Goal: Information Seeking & Learning: Learn about a topic

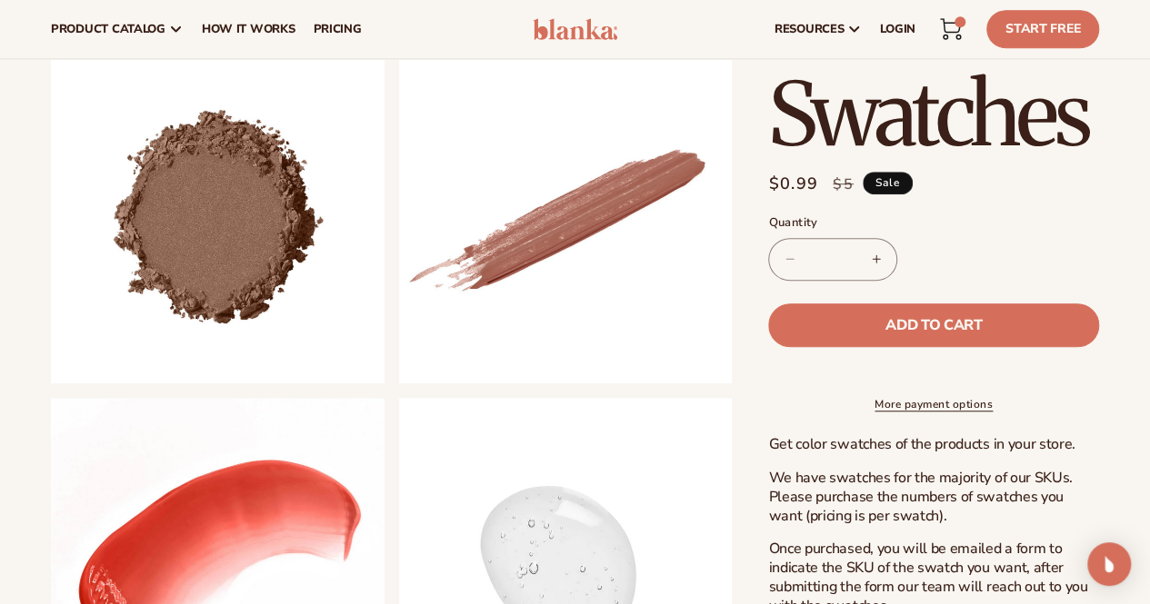
scroll to position [545, 0]
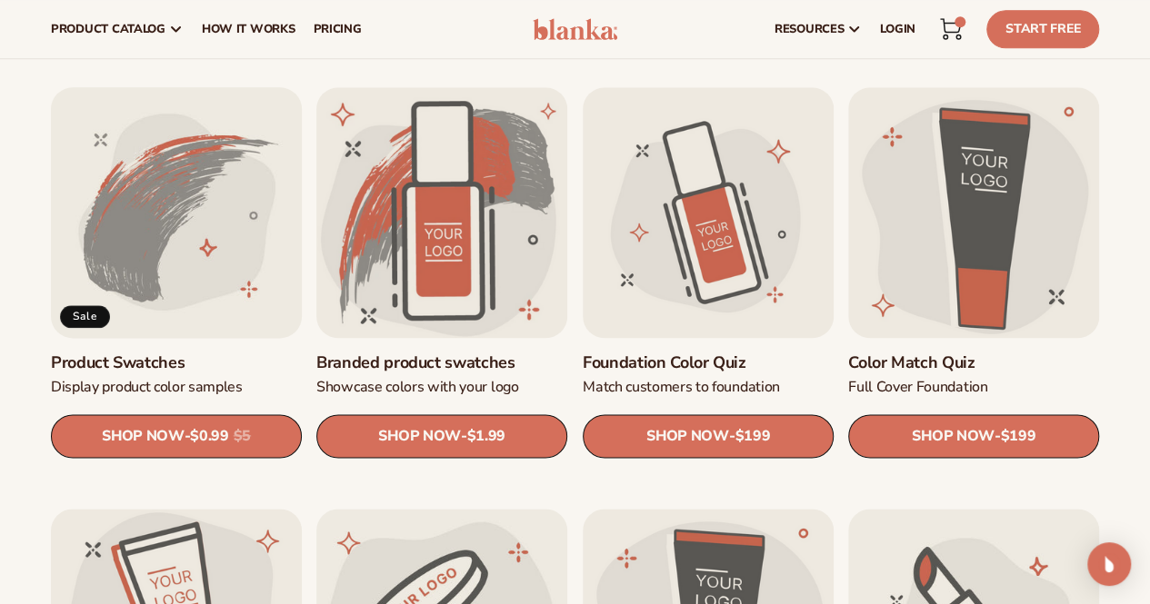
scroll to position [909, 0]
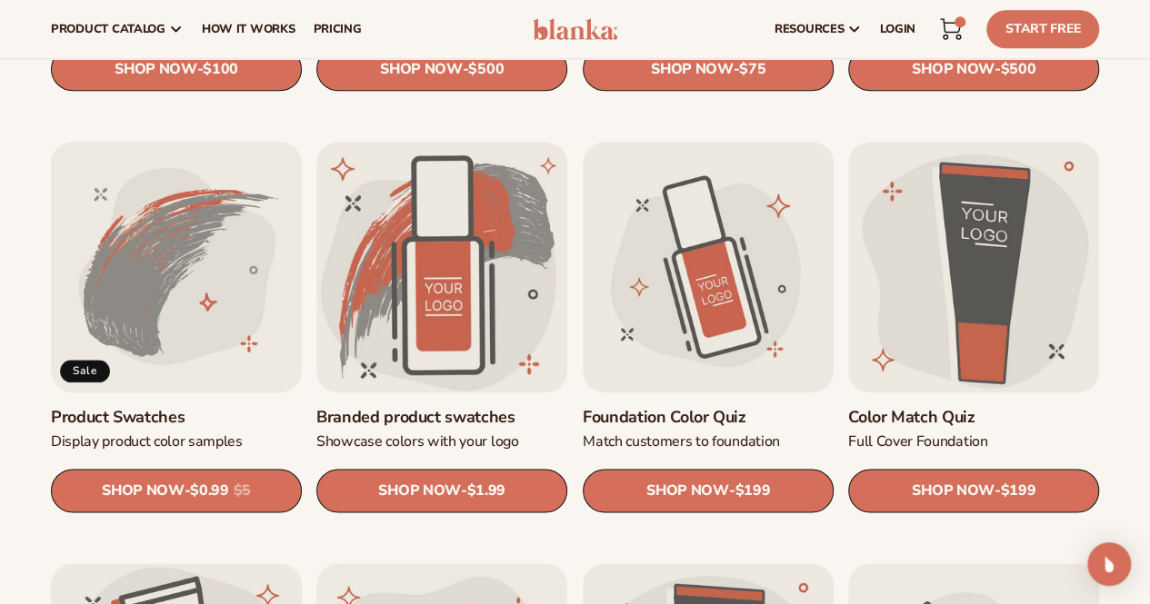
click at [177, 407] on link "Product Swatches" at bounding box center [176, 417] width 251 height 21
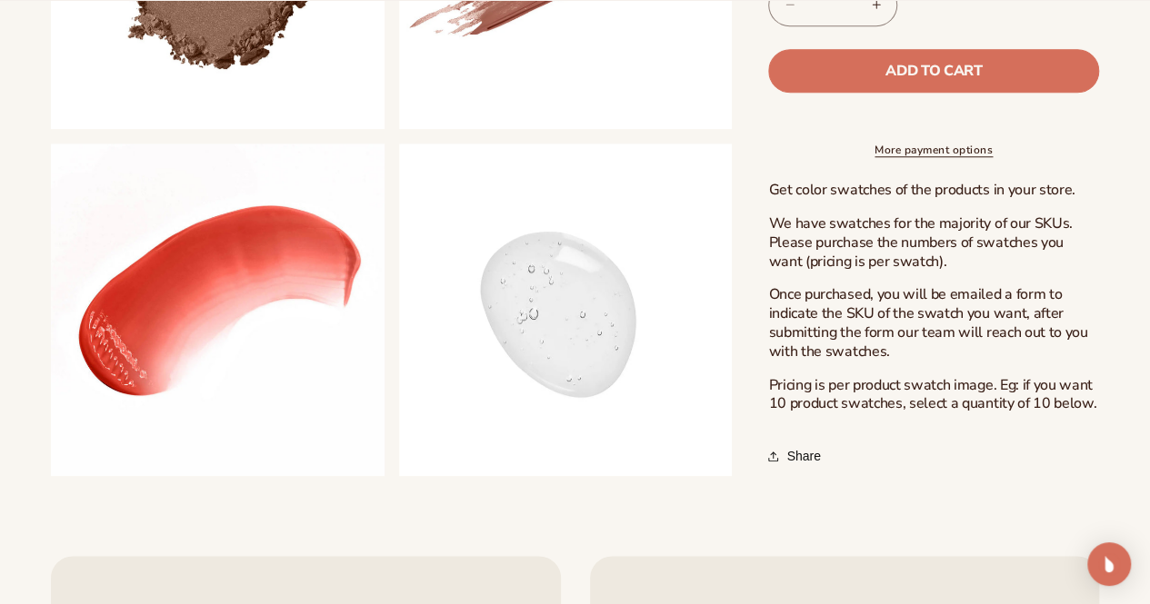
scroll to position [818, 0]
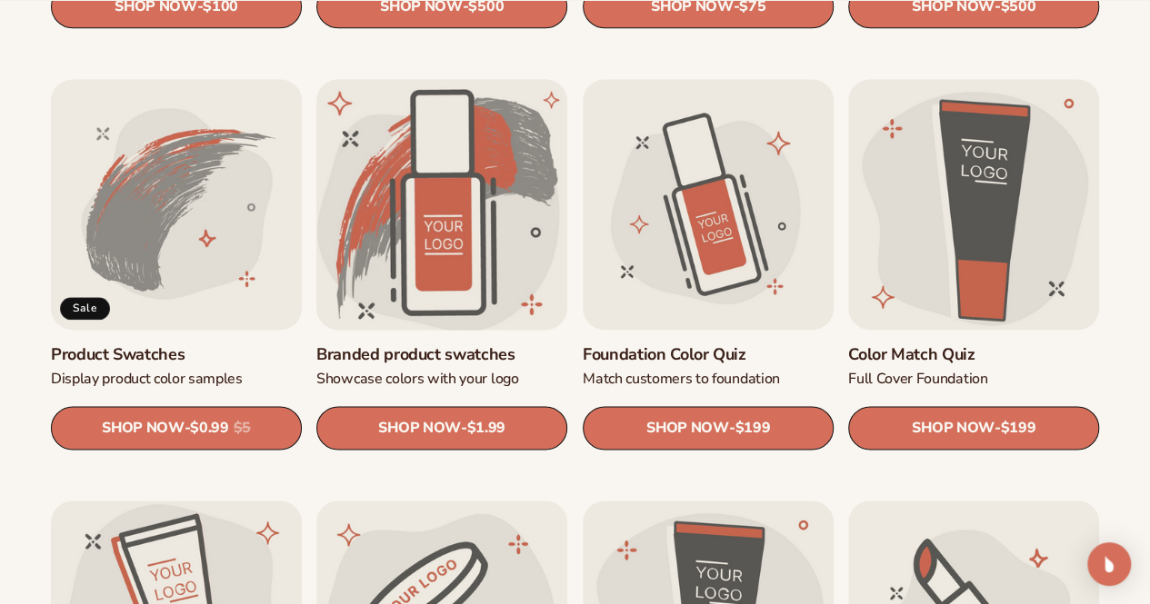
scroll to position [1000, 0]
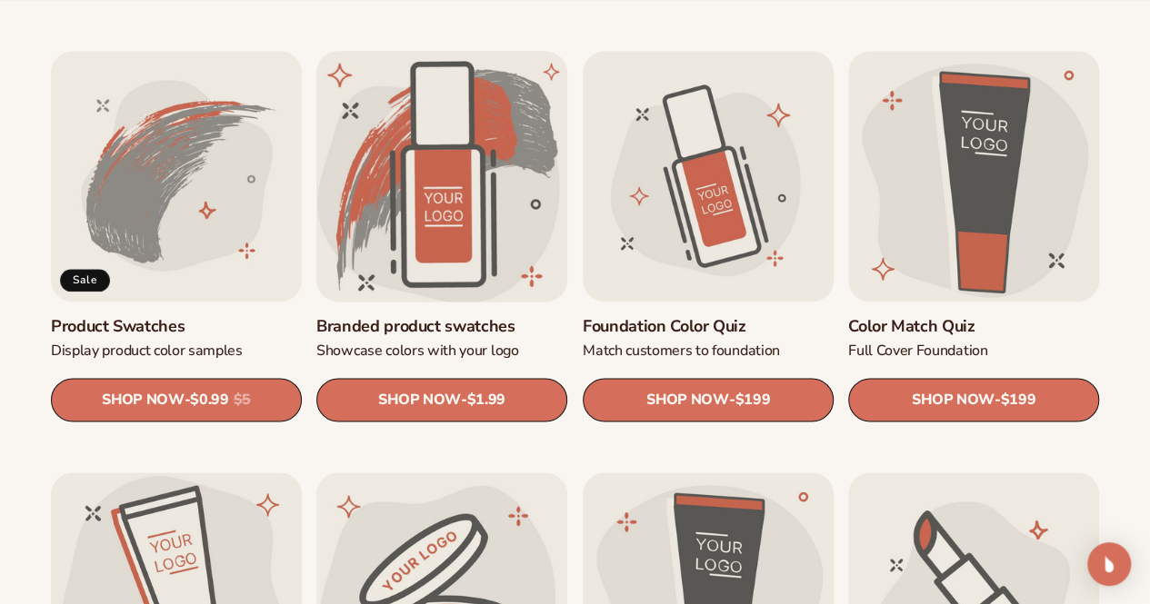
click at [497, 316] on link "Branded product swatches" at bounding box center [441, 326] width 251 height 21
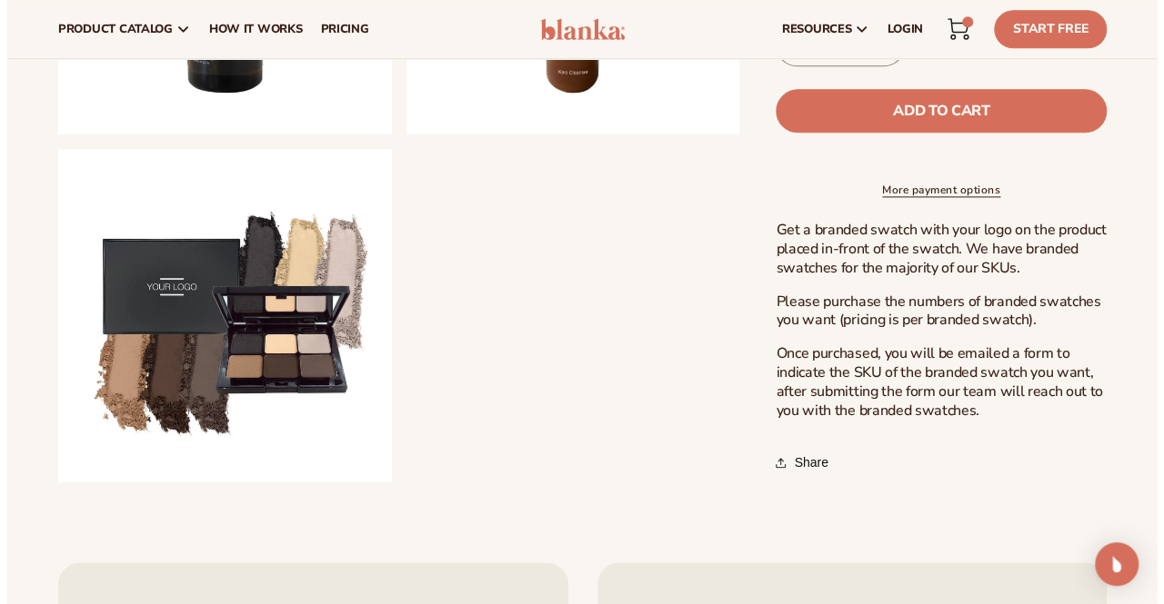
scroll to position [1091, 0]
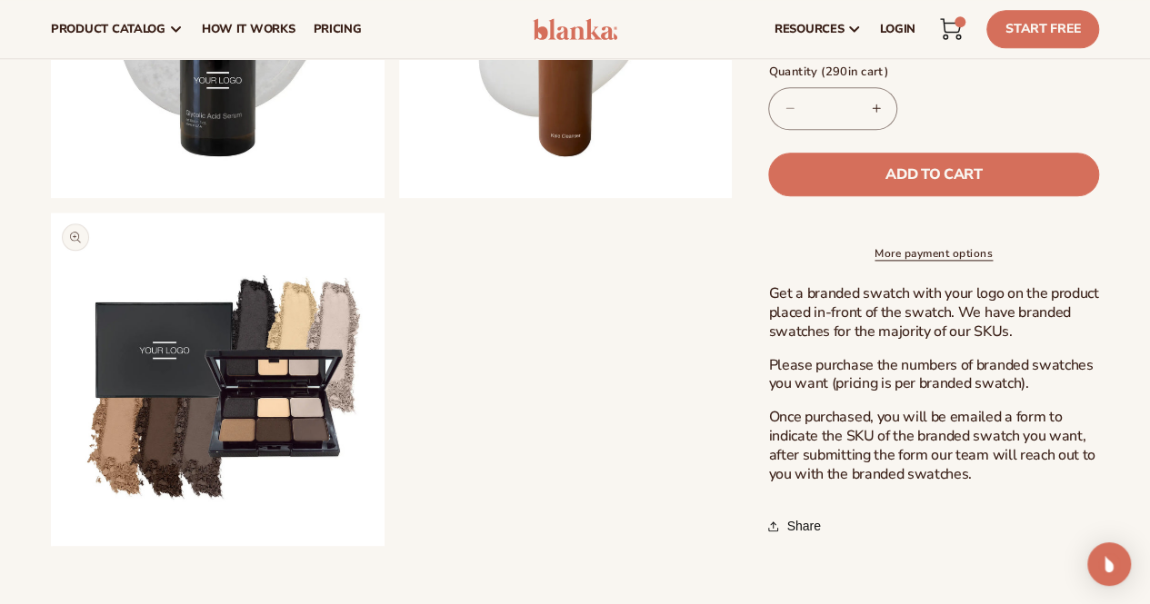
click at [51, 546] on button "Open media 6 in modal" at bounding box center [51, 546] width 0 height 0
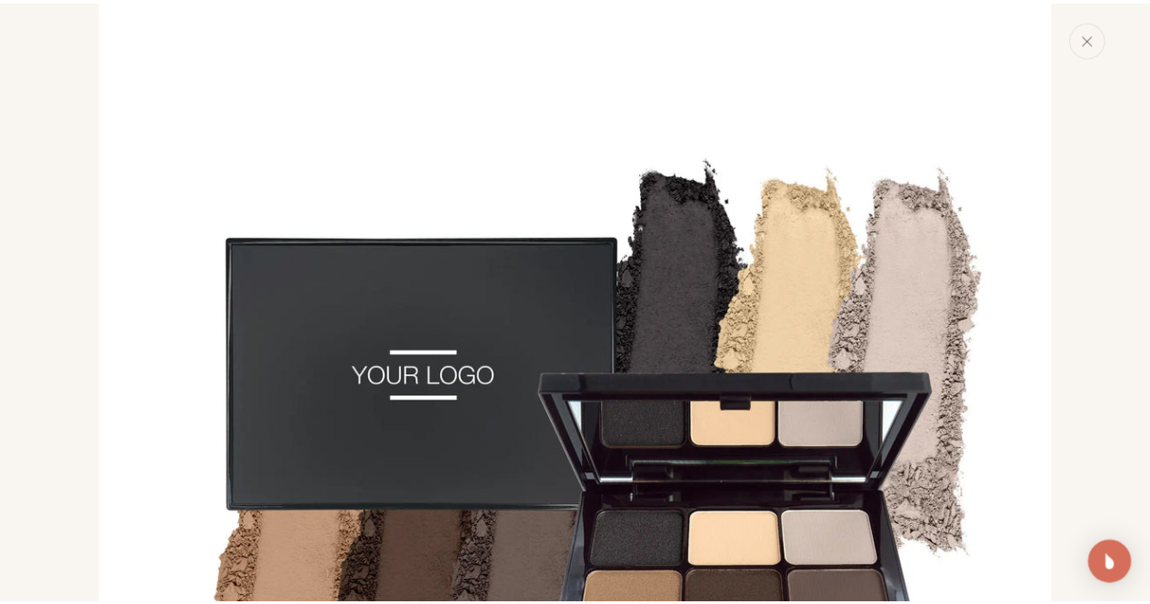
scroll to position [4919, 0]
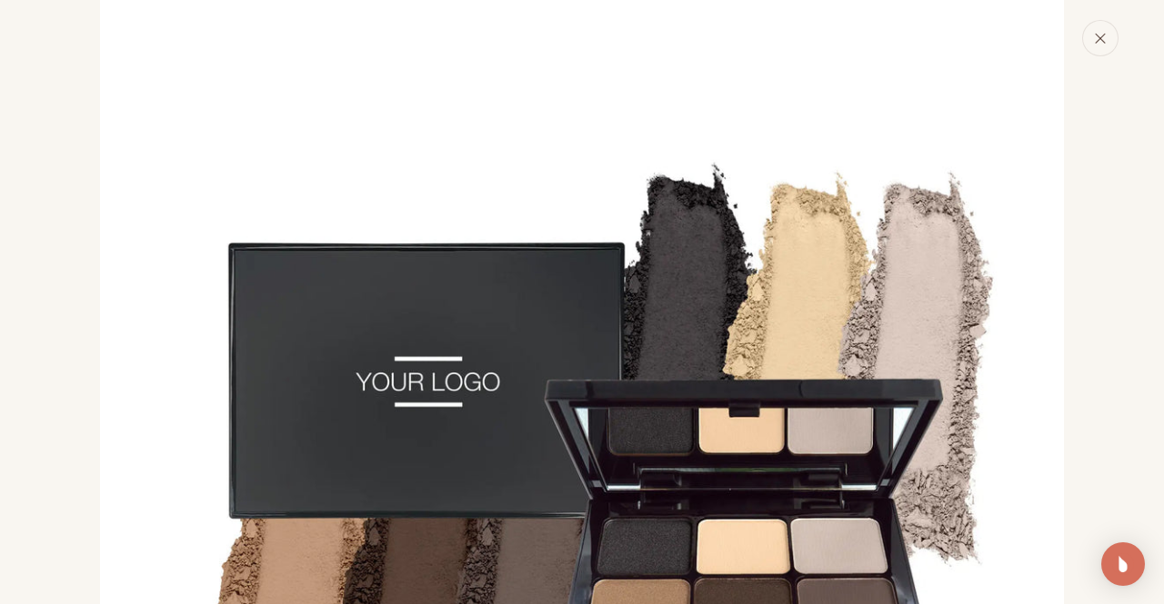
click at [1099, 27] on button "Close" at bounding box center [1100, 38] width 36 height 36
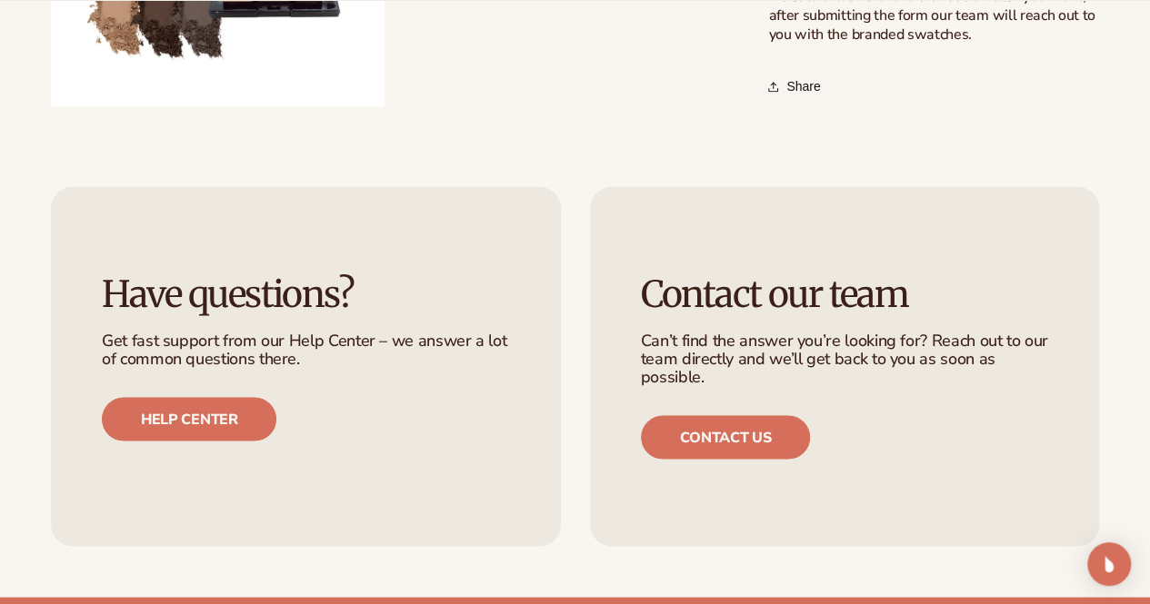
scroll to position [1545, 0]
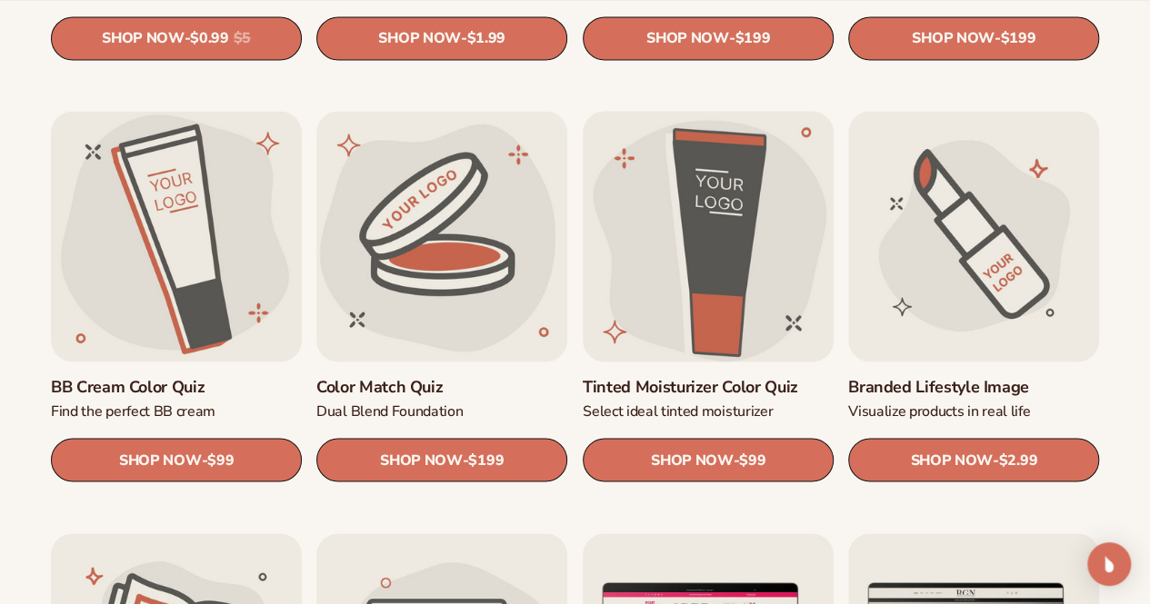
scroll to position [1363, 0]
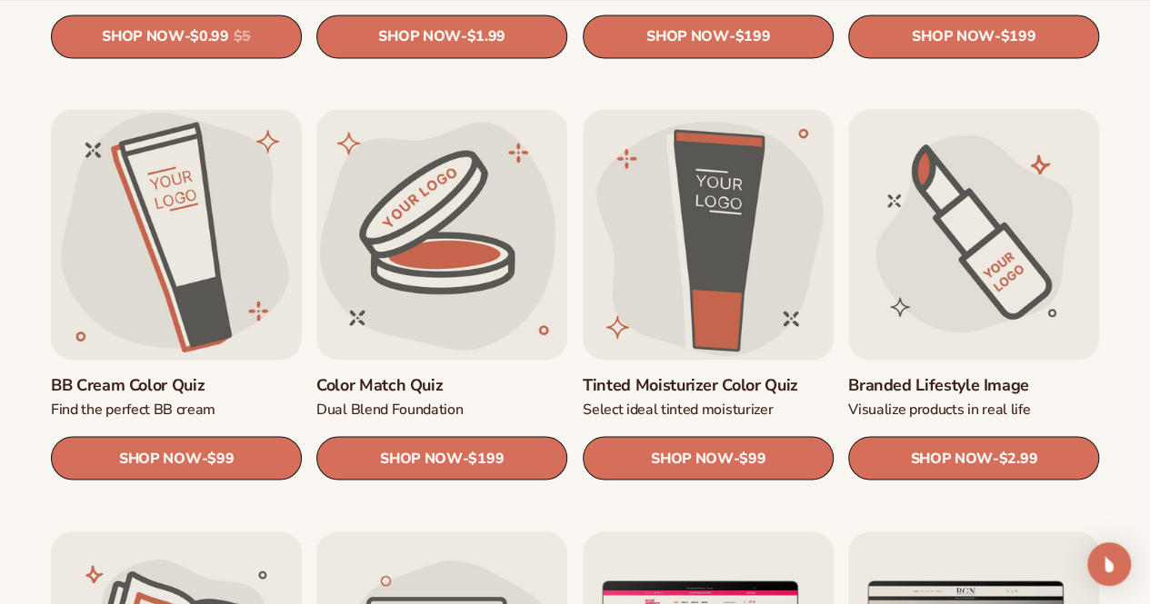
click at [932, 375] on link "Branded Lifestyle Image" at bounding box center [973, 385] width 251 height 21
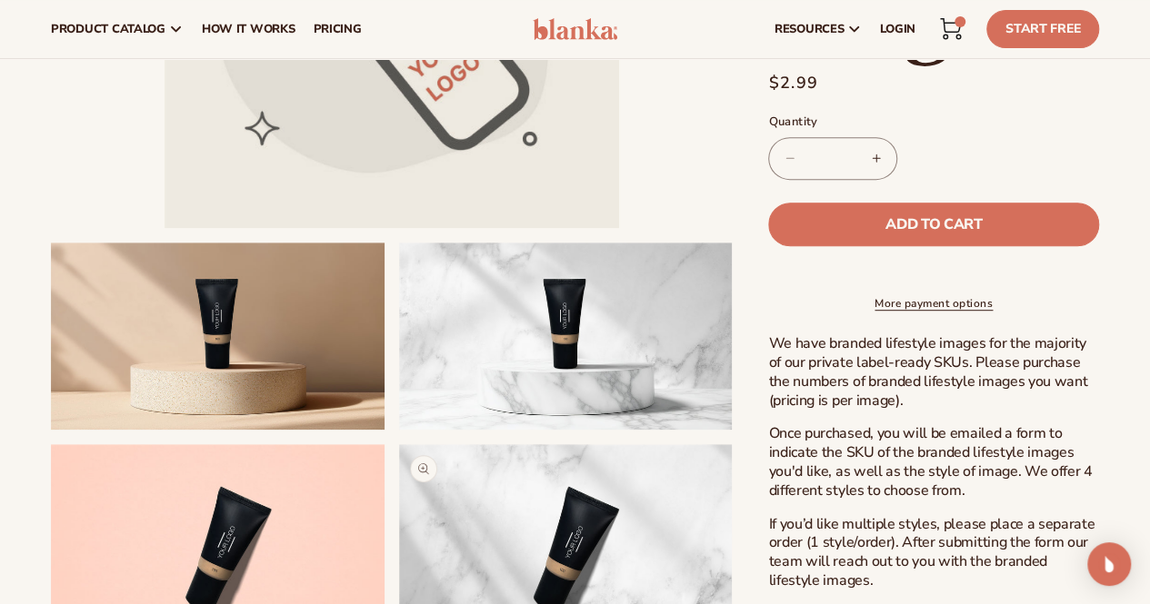
scroll to position [364, 0]
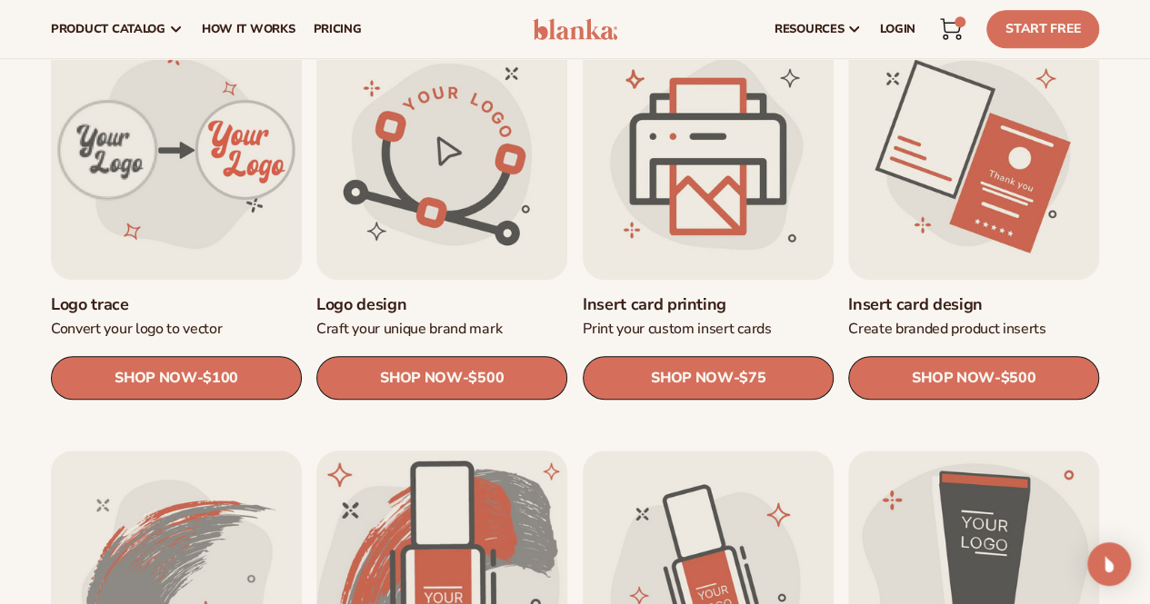
scroll to position [545, 0]
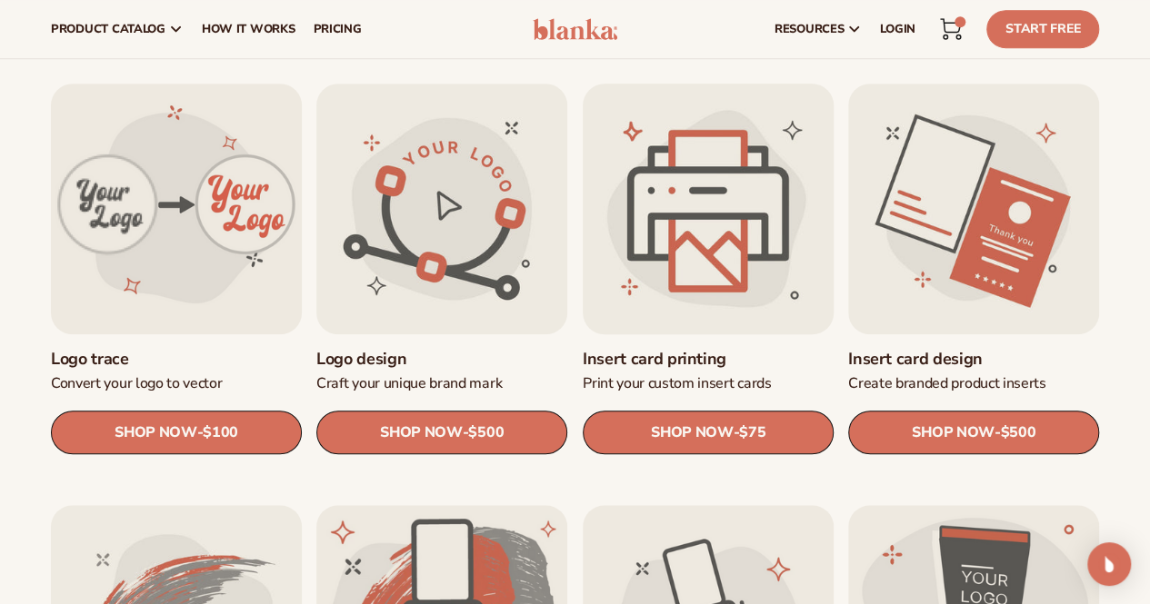
click at [723, 349] on link "Insert card printing" at bounding box center [708, 359] width 251 height 21
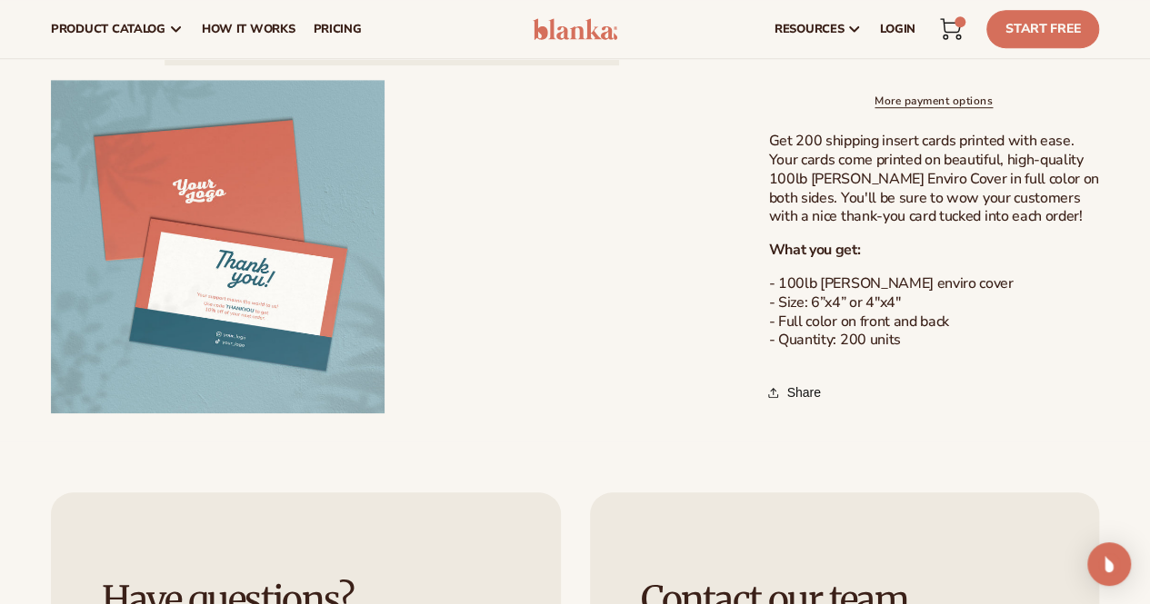
scroll to position [545, 0]
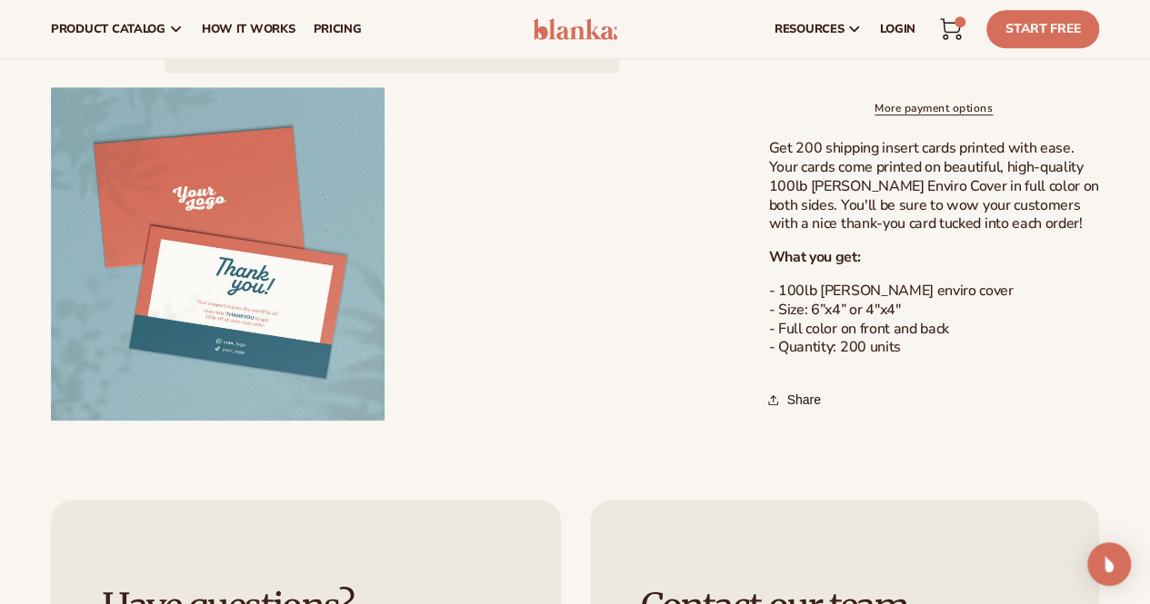
click at [51, 420] on button "Open media 2 in modal" at bounding box center [51, 420] width 0 height 0
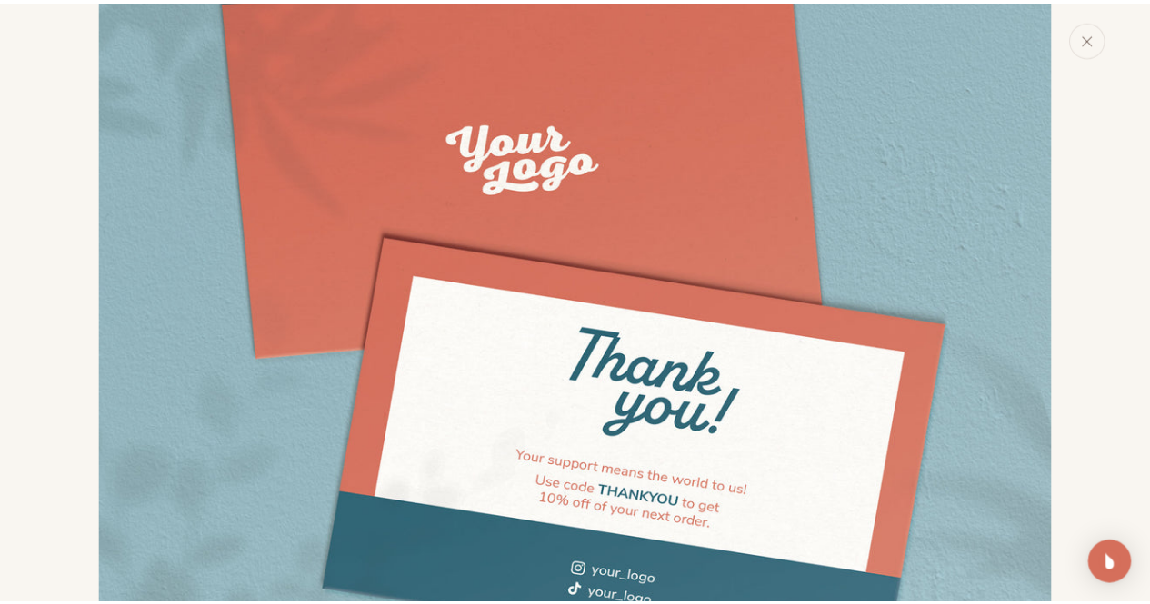
scroll to position [1164, 0]
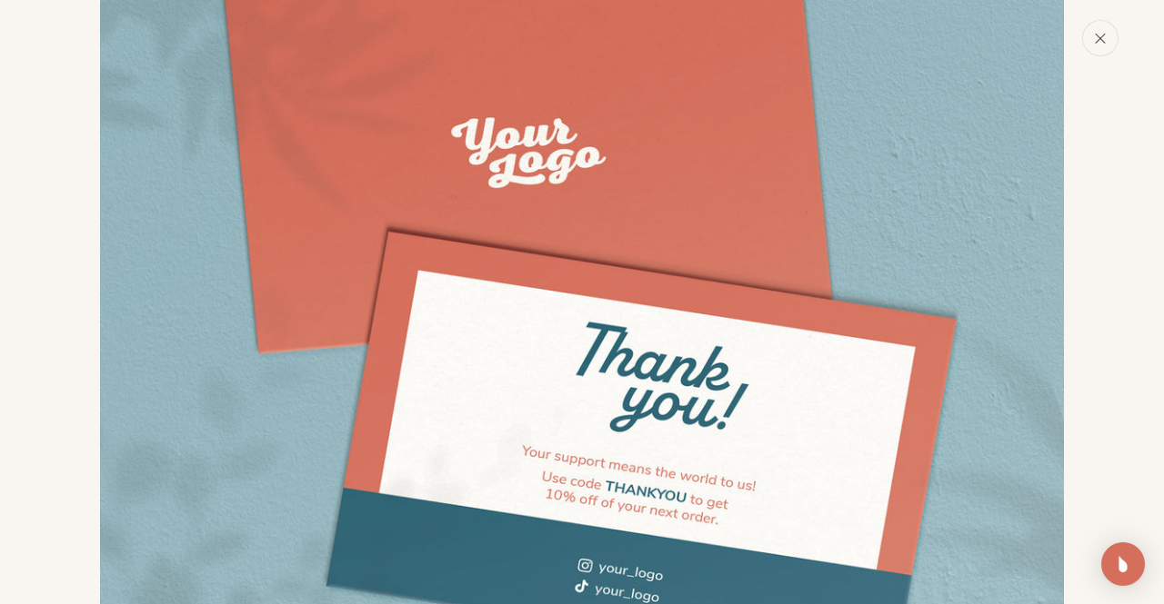
click at [1100, 37] on icon "Close" at bounding box center [1099, 38] width 9 height 9
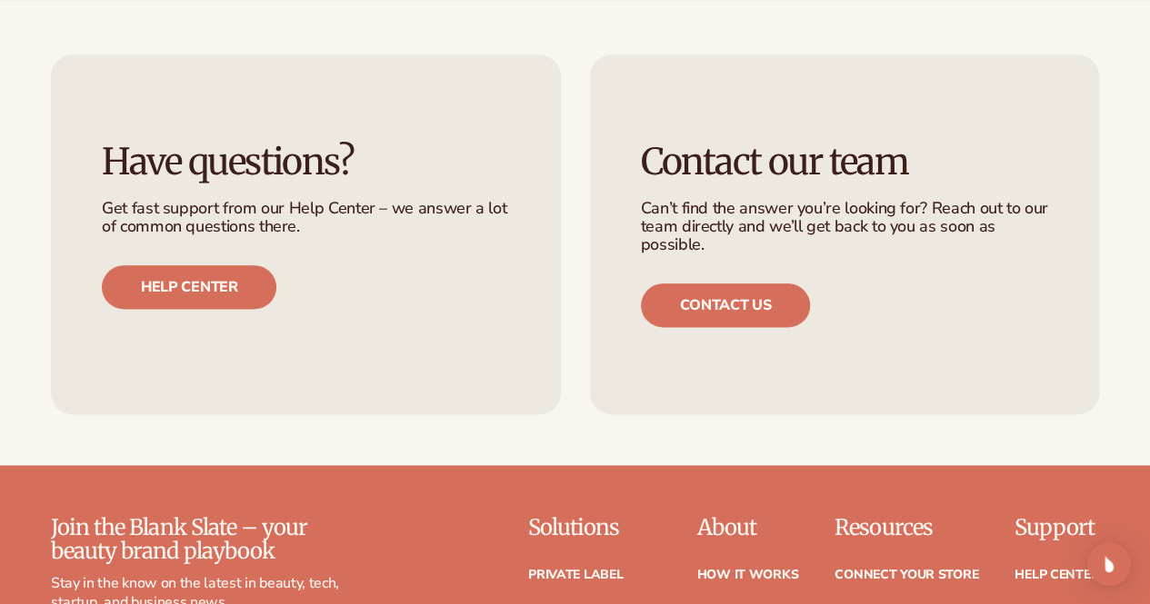
scroll to position [1000, 0]
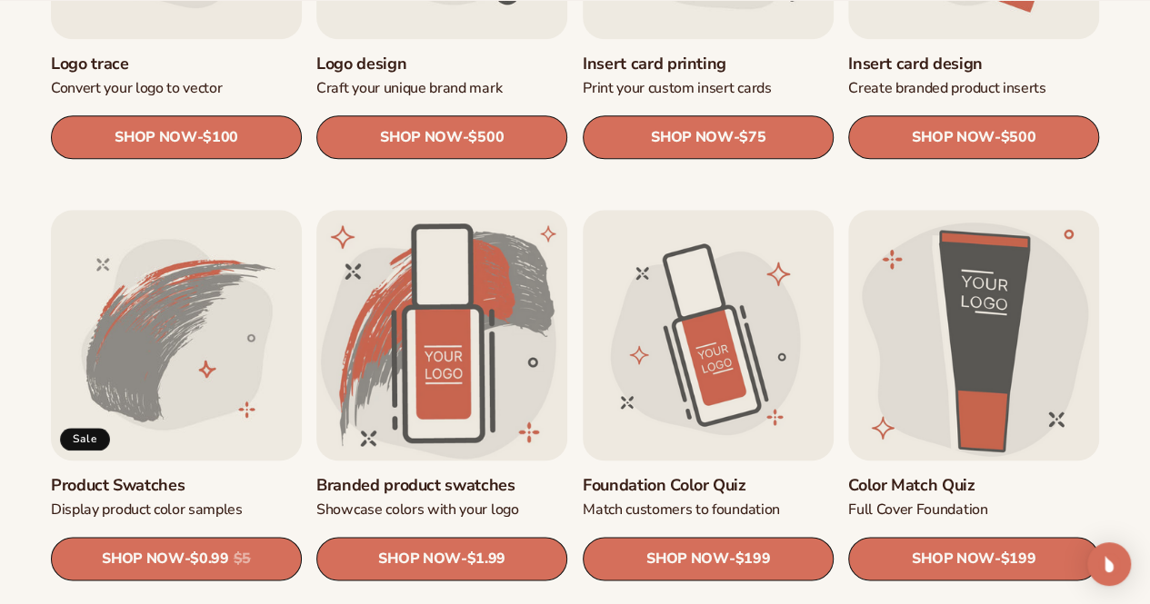
scroll to position [1000, 0]
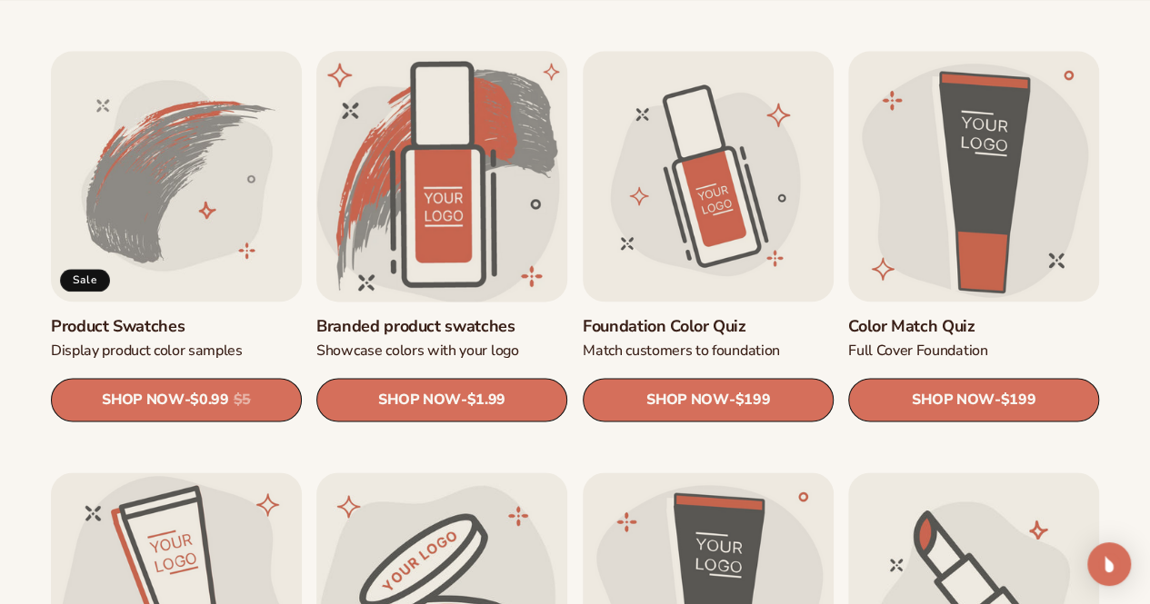
click at [451, 337] on link "Branded product swatches" at bounding box center [441, 326] width 251 height 21
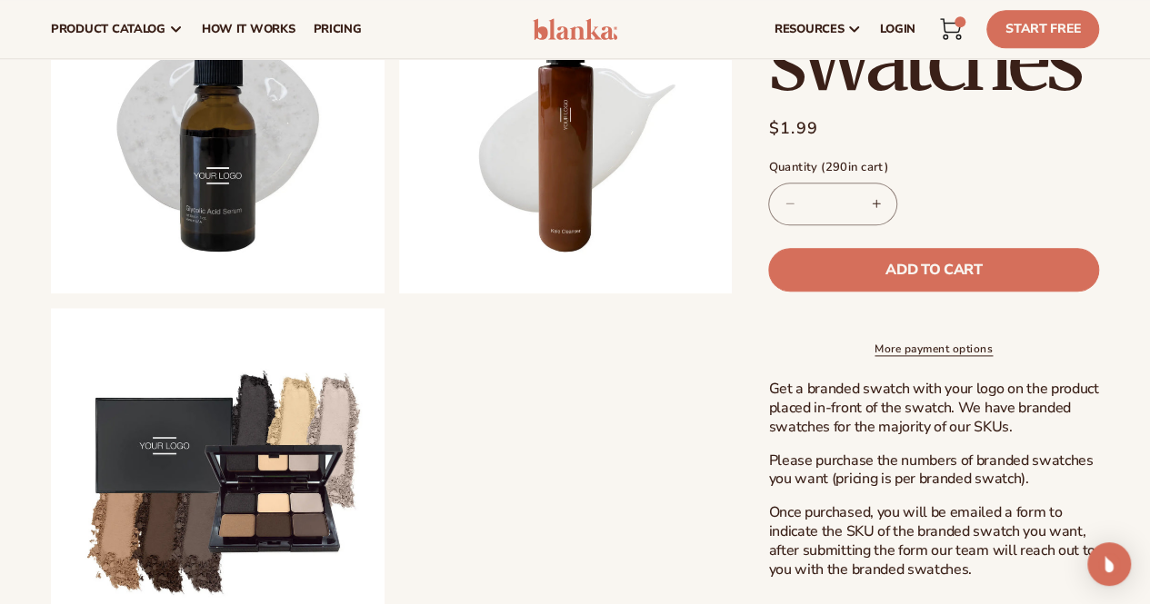
scroll to position [909, 0]
